Goal: Book appointment/travel/reservation

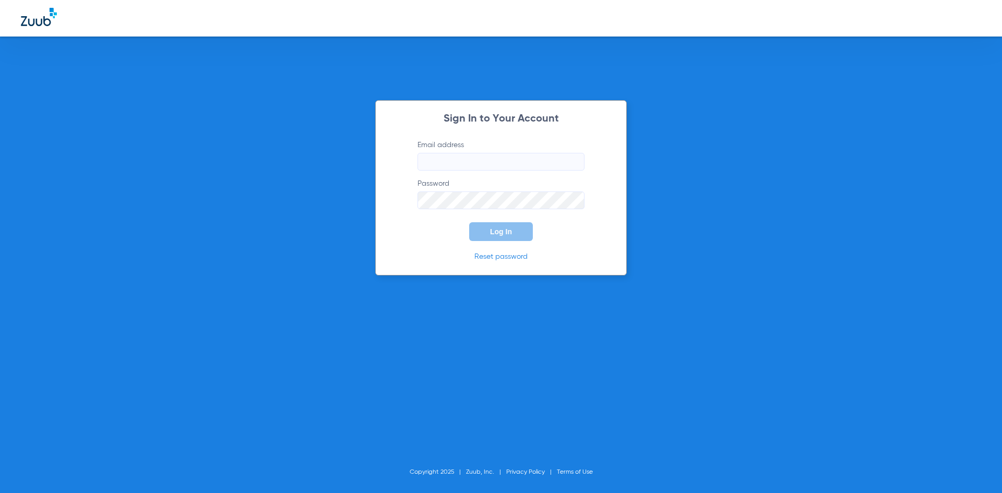
drag, startPoint x: 425, startPoint y: 147, endPoint x: 430, endPoint y: 154, distance: 9.4
click at [425, 147] on label "Email address" at bounding box center [500, 155] width 167 height 31
click at [425, 153] on input "Email address" at bounding box center [500, 162] width 167 height 18
click at [436, 161] on input "Email address" at bounding box center [500, 162] width 167 height 18
type input "a"
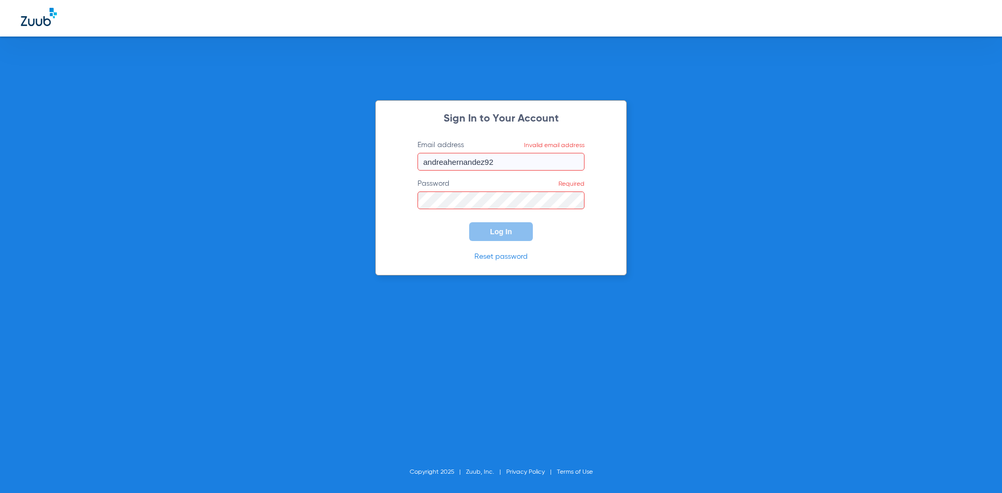
click at [501, 155] on input "andreahernandez92" at bounding box center [500, 162] width 167 height 18
type input "[EMAIL_ADDRESS][DOMAIN_NAME]"
click at [469, 222] on button "Log In" at bounding box center [501, 231] width 64 height 19
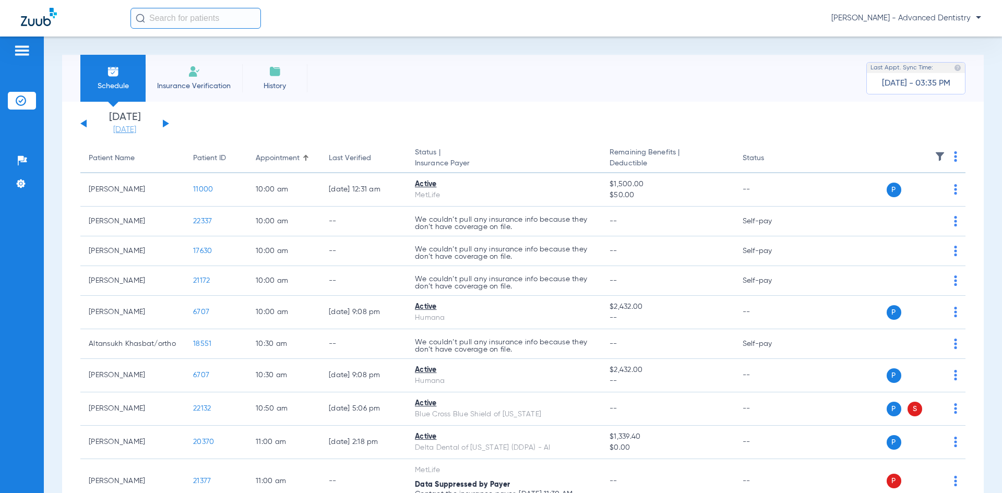
click at [137, 128] on link "[DATE]" at bounding box center [124, 130] width 63 height 10
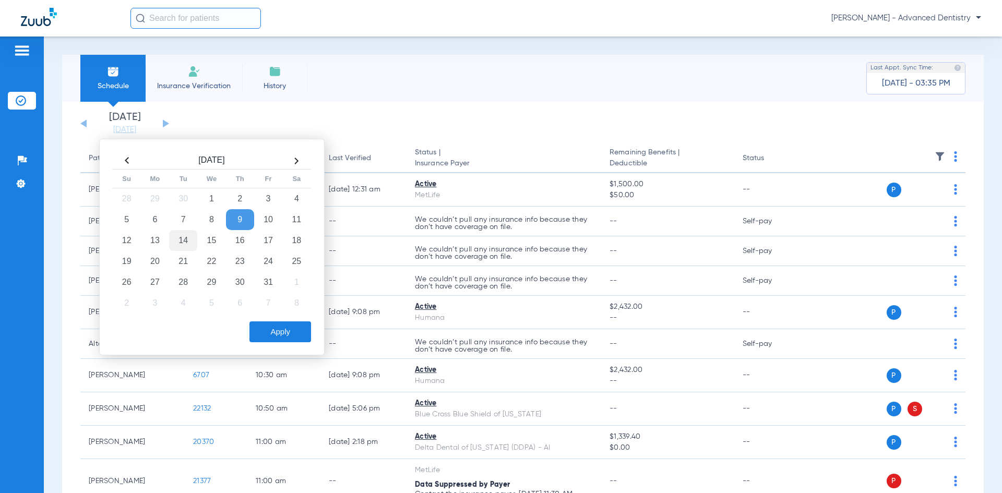
click at [181, 241] on td "14" at bounding box center [183, 240] width 28 height 21
click at [267, 326] on button "Apply" at bounding box center [280, 331] width 62 height 21
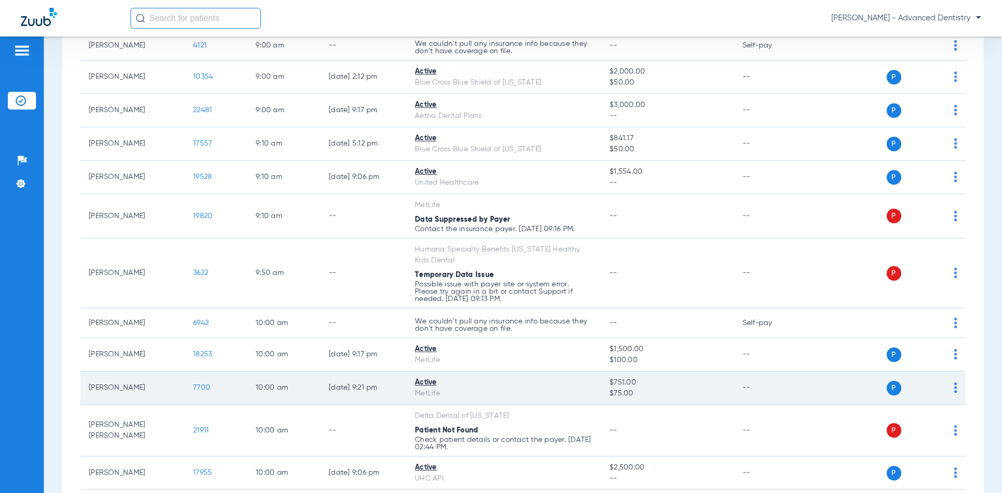
scroll to position [522, 0]
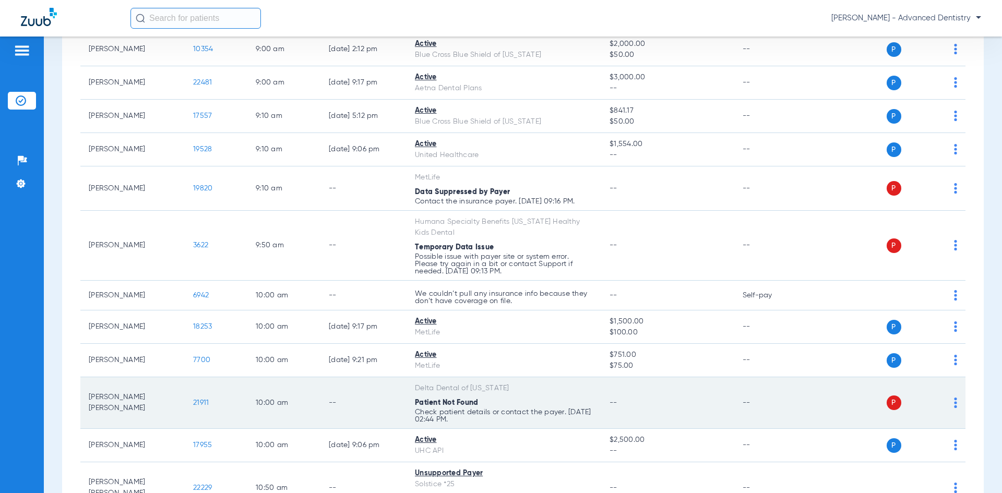
click at [386, 405] on td "--" at bounding box center [363, 403] width 86 height 52
